Goal: Complete application form: Complete application form

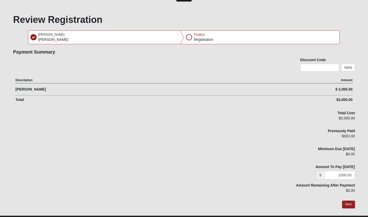
scroll to position [32, 0]
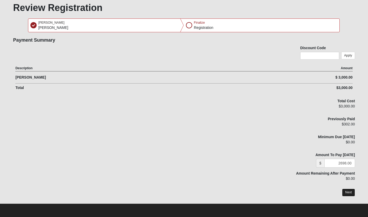
click at [351, 193] on button "Next" at bounding box center [348, 192] width 13 height 8
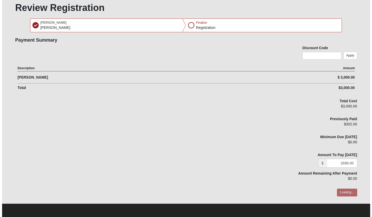
scroll to position [0, 0]
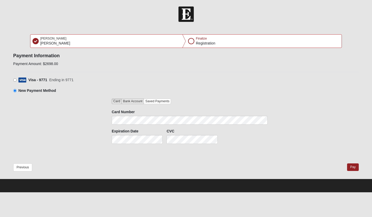
click at [136, 99] on link "Bank Account" at bounding box center [133, 100] width 23 height 5
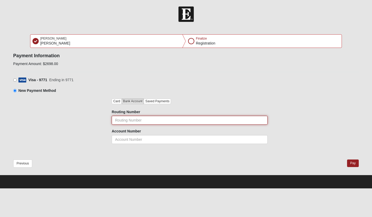
click at [129, 120] on input "tel" at bounding box center [190, 120] width 156 height 9
type input "0"
type input "063111677"
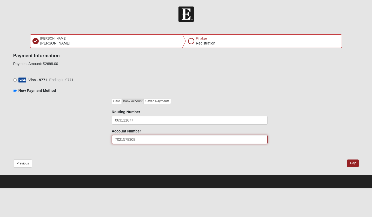
type input "7021578308"
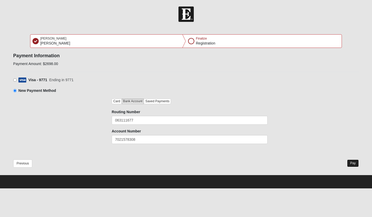
click at [354, 163] on button "Pay" at bounding box center [353, 163] width 12 height 8
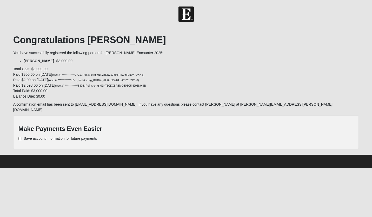
click at [162, 76] on p "**********" at bounding box center [186, 82] width 346 height 33
click at [165, 78] on p "**********" at bounding box center [186, 82] width 346 height 33
